Goal: Task Accomplishment & Management: Manage account settings

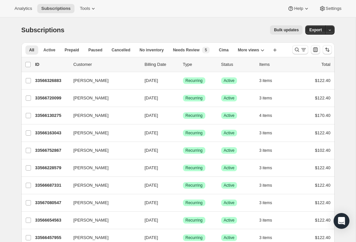
click at [297, 53] on button "Search and filter results" at bounding box center [301, 49] width 16 height 9
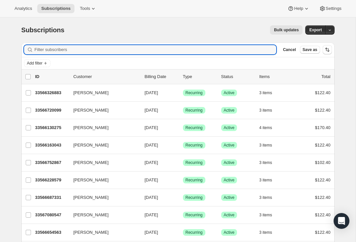
click at [218, 52] on input "Filter subscribers" at bounding box center [156, 49] width 242 height 9
click at [245, 48] on input "Filter subscribers" at bounding box center [156, 49] width 242 height 9
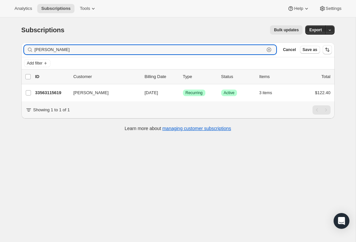
type input "[PERSON_NAME]"
click at [43, 84] on div "[PERSON_NAME] 33563115619 [PERSON_NAME] [DATE] Success Recurring Success Active…" at bounding box center [177, 92] width 313 height 17
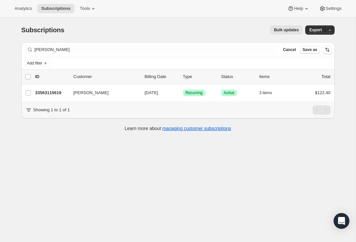
click at [49, 93] on p "33563115619" at bounding box center [51, 93] width 33 height 7
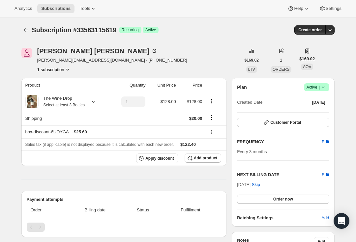
click at [324, 118] on button "Customer Portal" at bounding box center [283, 122] width 92 height 9
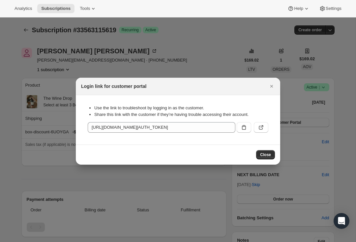
click at [264, 129] on icon ":rcd:" at bounding box center [261, 127] width 7 height 7
click at [271, 90] on button "Close" at bounding box center [271, 86] width 9 height 9
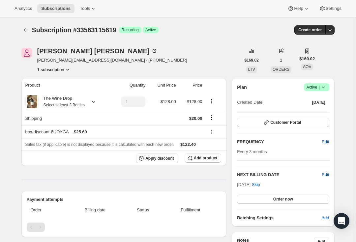
click at [90, 51] on div "[PERSON_NAME]" at bounding box center [112, 51] width 150 height 7
click at [78, 51] on div "[PERSON_NAME]" at bounding box center [97, 51] width 120 height 7
click at [30, 29] on button "Subscriptions" at bounding box center [25, 29] width 9 height 9
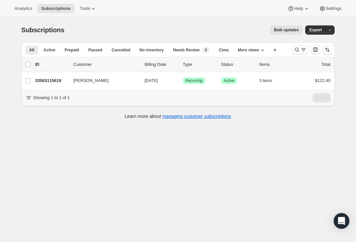
click at [300, 54] on button "Search and filter results" at bounding box center [301, 49] width 16 height 9
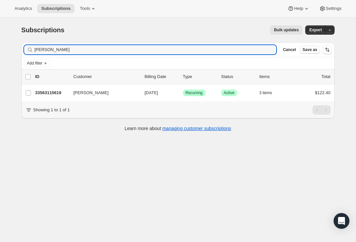
click at [271, 51] on div "[PERSON_NAME] Clear" at bounding box center [150, 49] width 253 height 9
click at [269, 50] on div "[PERSON_NAME] Clear" at bounding box center [150, 49] width 253 height 9
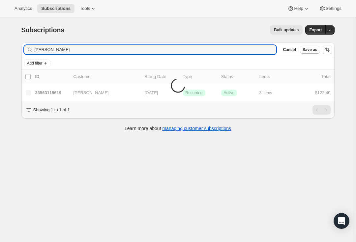
click at [269, 47] on div "[PERSON_NAME] Clear" at bounding box center [150, 49] width 253 height 9
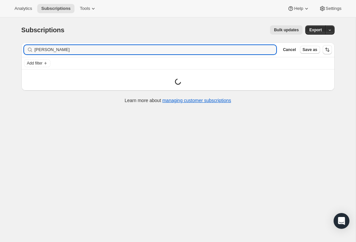
click at [267, 49] on div "[PERSON_NAME] Clear" at bounding box center [150, 49] width 253 height 9
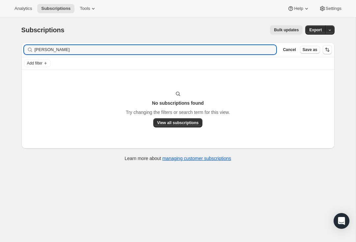
click at [268, 51] on div "[PERSON_NAME] Clear" at bounding box center [150, 49] width 253 height 9
type input "J"
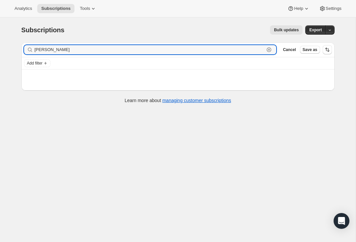
type input "[PERSON_NAME]"
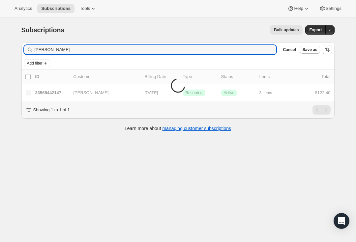
click at [54, 97] on div "33565442147 [PERSON_NAME] [DATE] Success Recurring Success Active 3 items $122.…" at bounding box center [183, 92] width 296 height 9
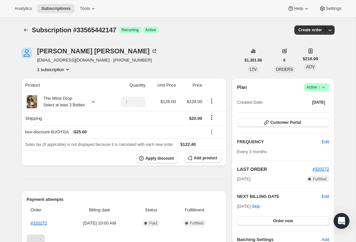
click at [333, 32] on icon "button" at bounding box center [330, 30] width 7 height 7
click at [323, 56] on span "Create custom one-time order" at bounding box center [302, 54] width 57 height 5
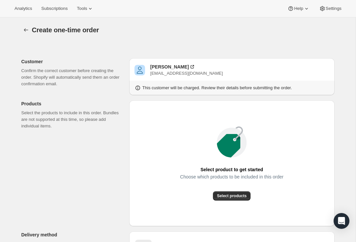
click at [26, 31] on icon "button" at bounding box center [26, 30] width 7 height 7
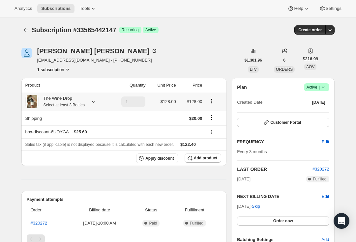
click at [93, 105] on div at bounding box center [91, 102] width 9 height 7
